Goal: Find specific page/section: Find specific page/section

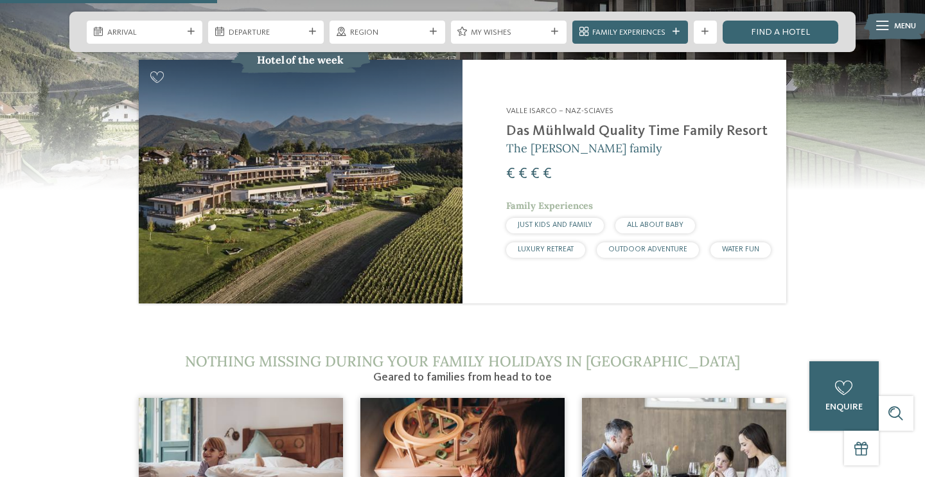
scroll to position [1224, 0]
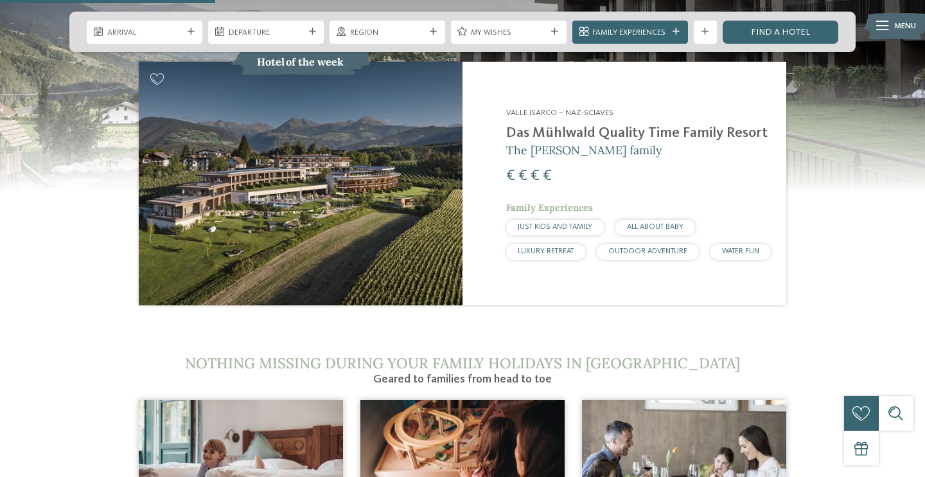
click at [62, 215] on section "€" at bounding box center [462, 120] width 925 height 376
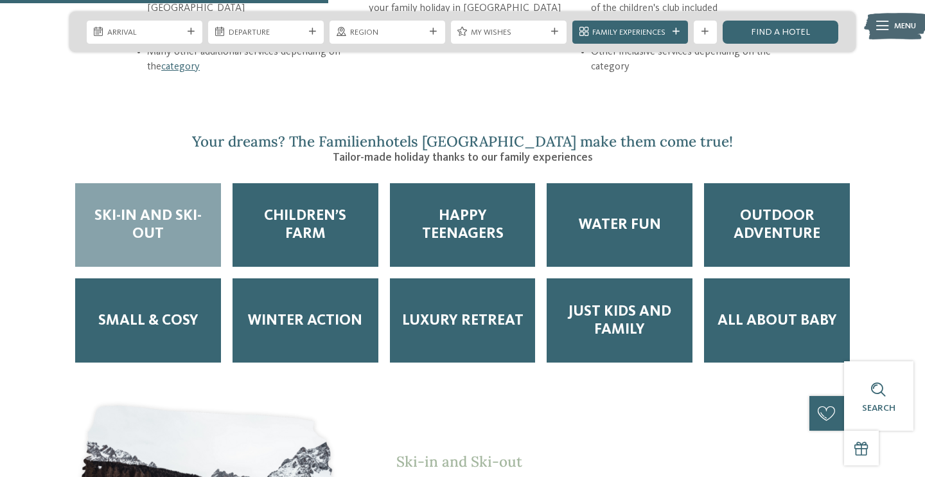
scroll to position [1871, 0]
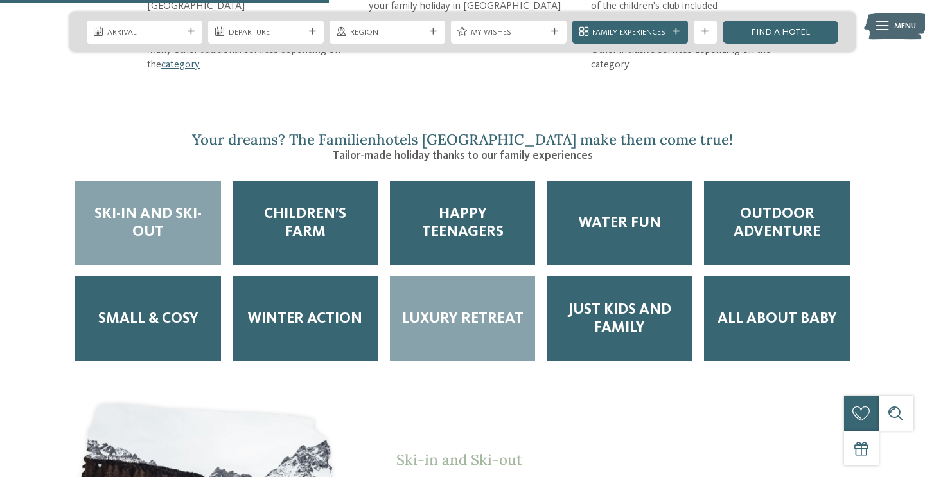
click at [486, 310] on span "Luxury Retreat" at bounding box center [462, 319] width 121 height 18
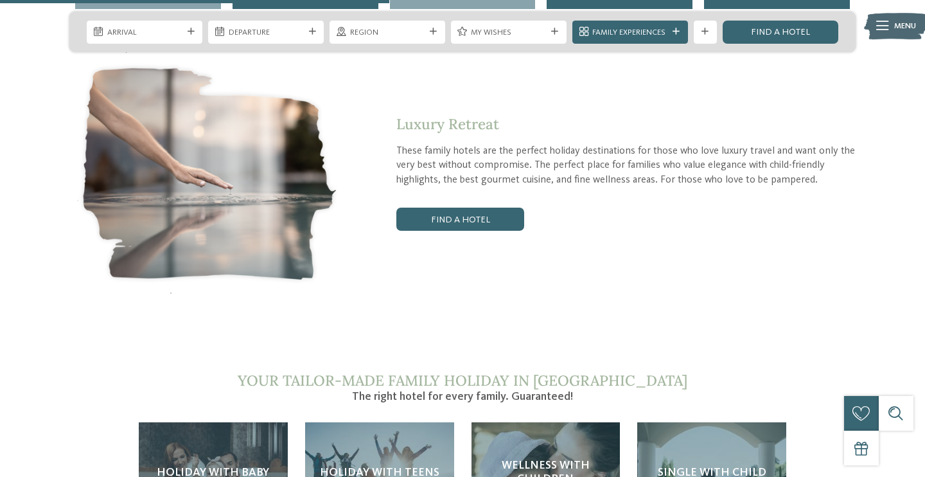
scroll to position [2230, 0]
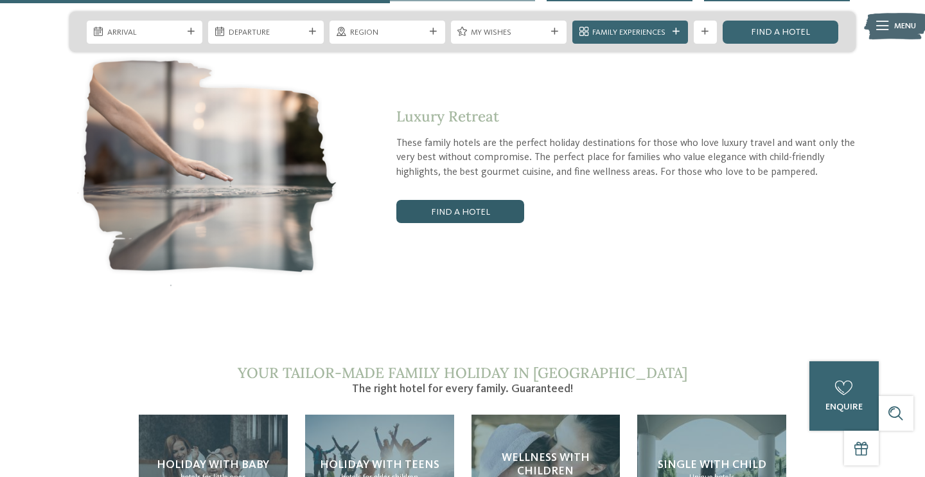
click at [441, 200] on link "Find a hotel" at bounding box center [459, 211] width 127 height 23
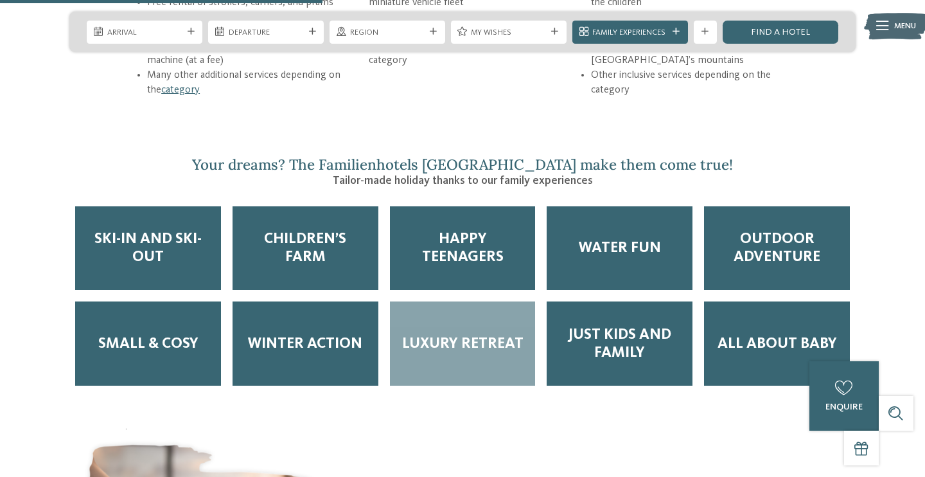
scroll to position [1854, 0]
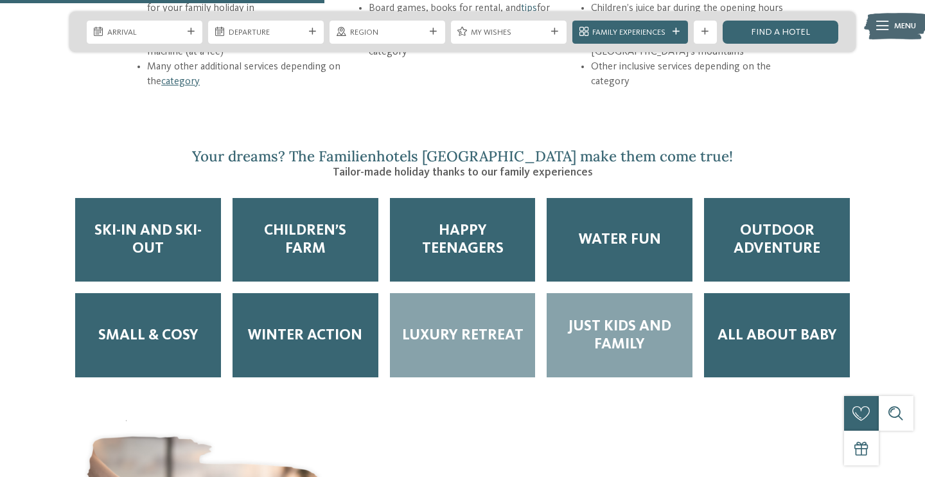
click at [617, 317] on span "Just Kids and Family" at bounding box center [619, 335] width 123 height 36
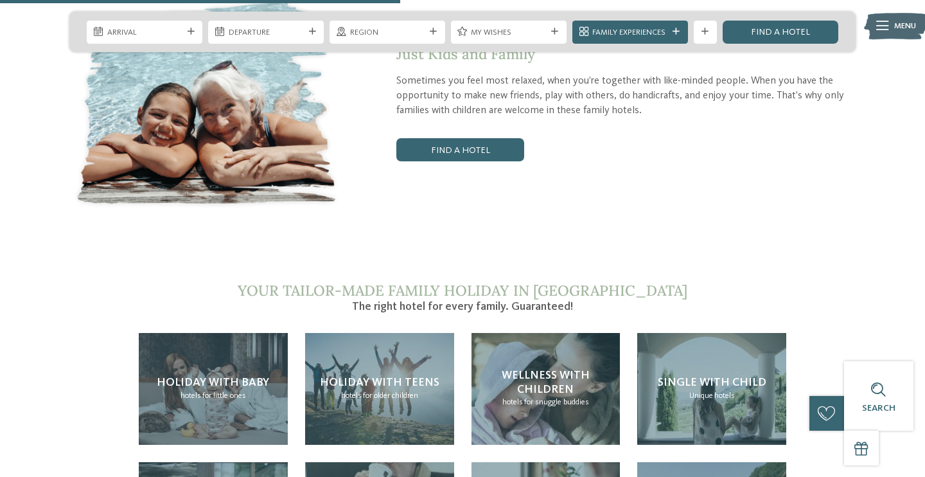
scroll to position [2259, 0]
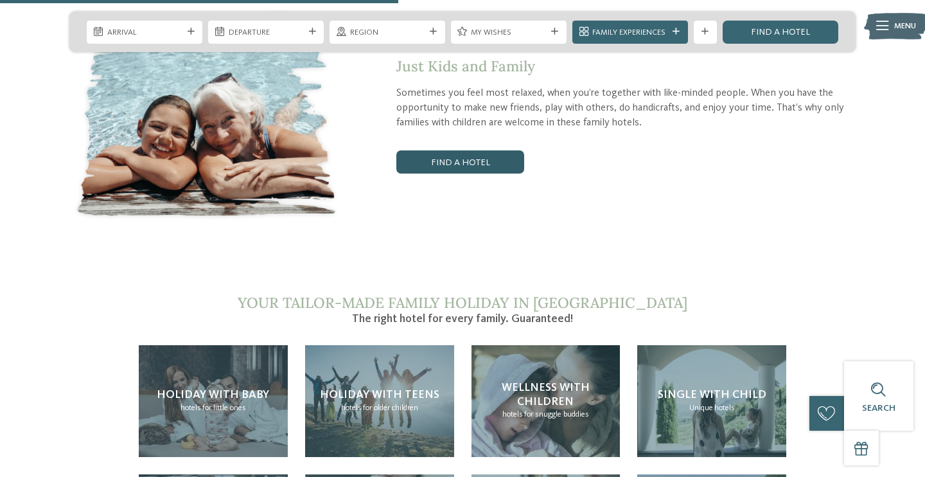
click at [488, 150] on link "Find a hotel" at bounding box center [459, 161] width 127 height 23
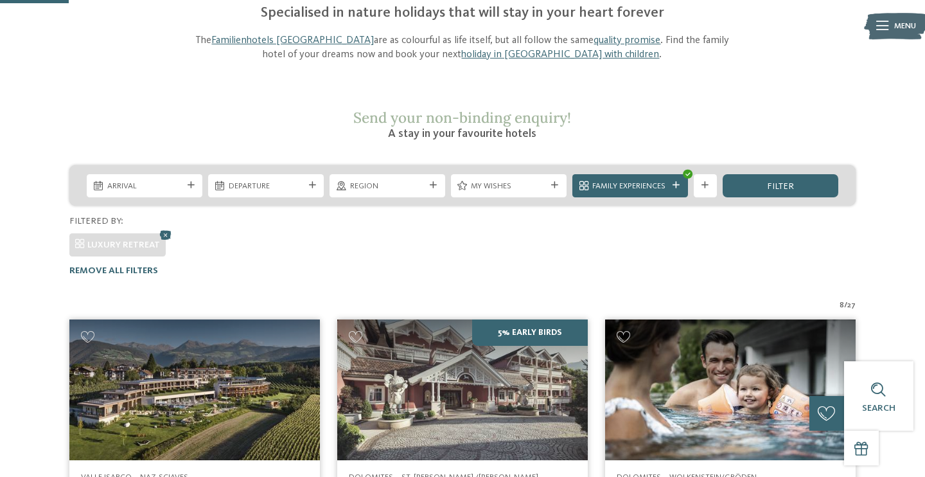
scroll to position [77, 0]
